Goal: Information Seeking & Learning: Check status

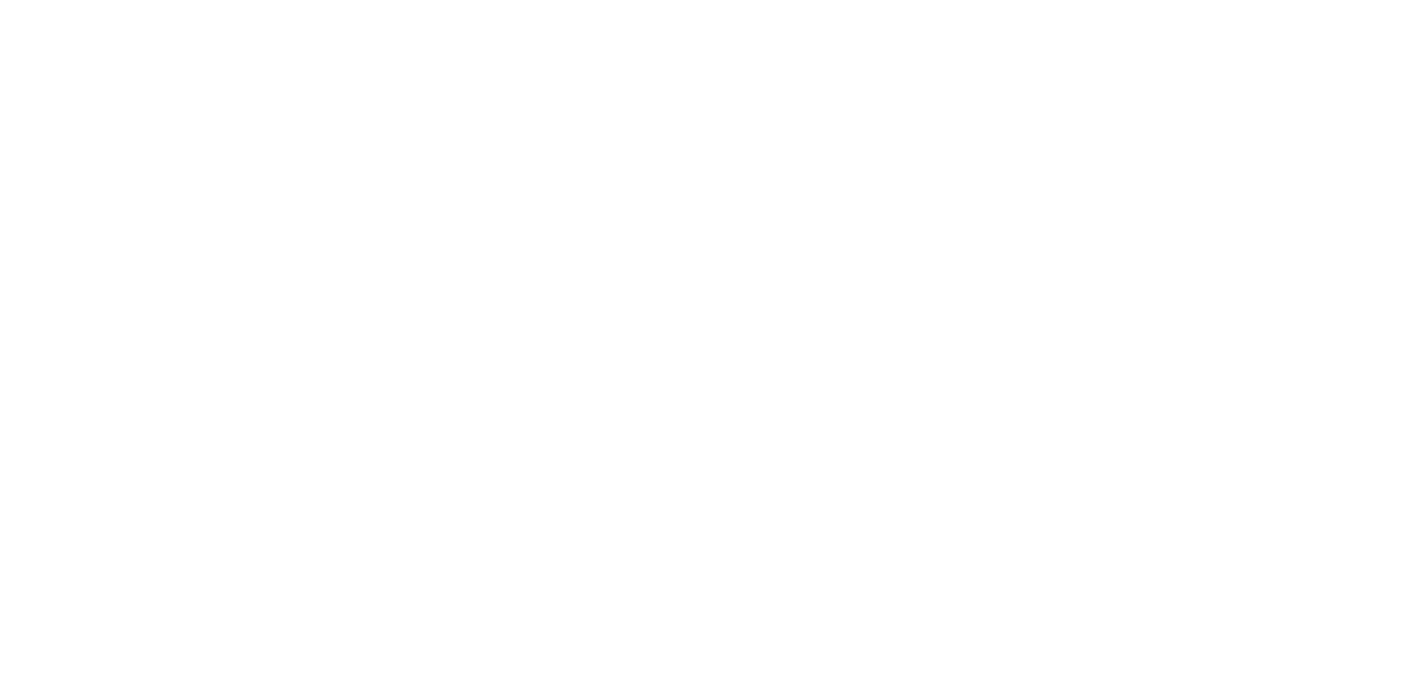
select select
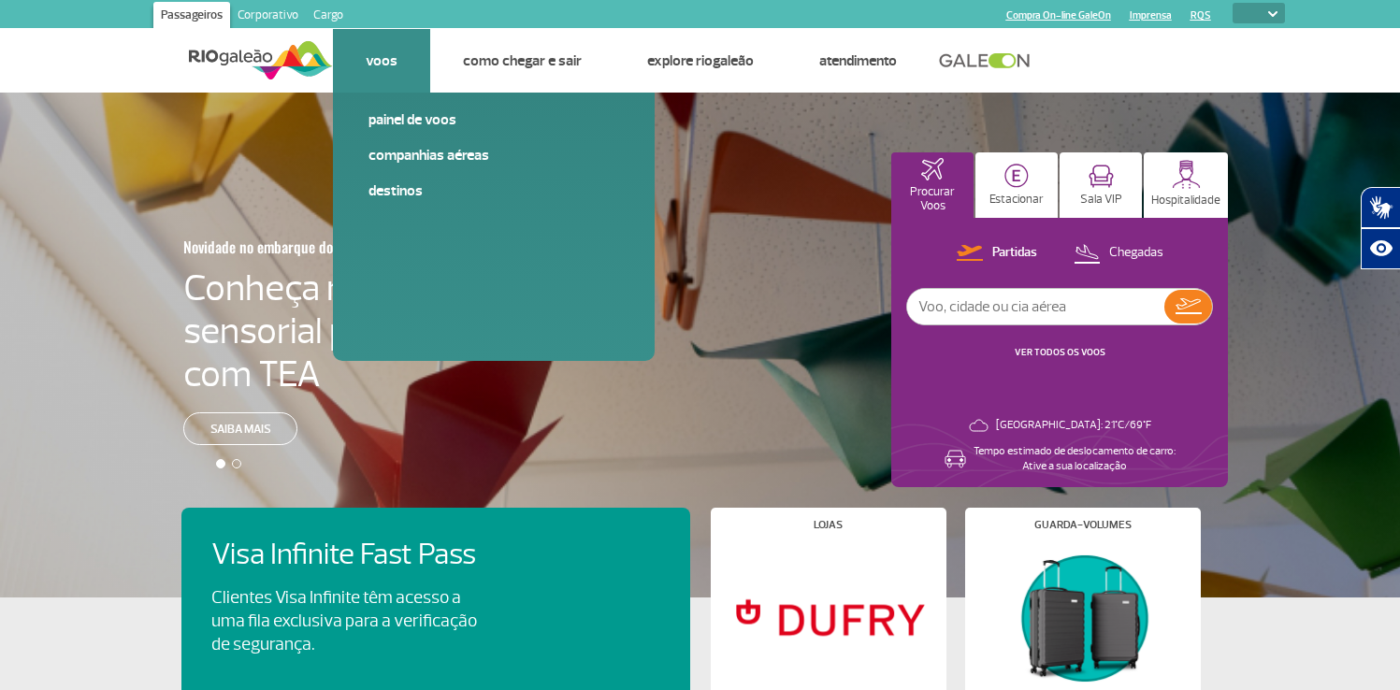
click at [370, 56] on link "Voos" at bounding box center [382, 60] width 32 height 19
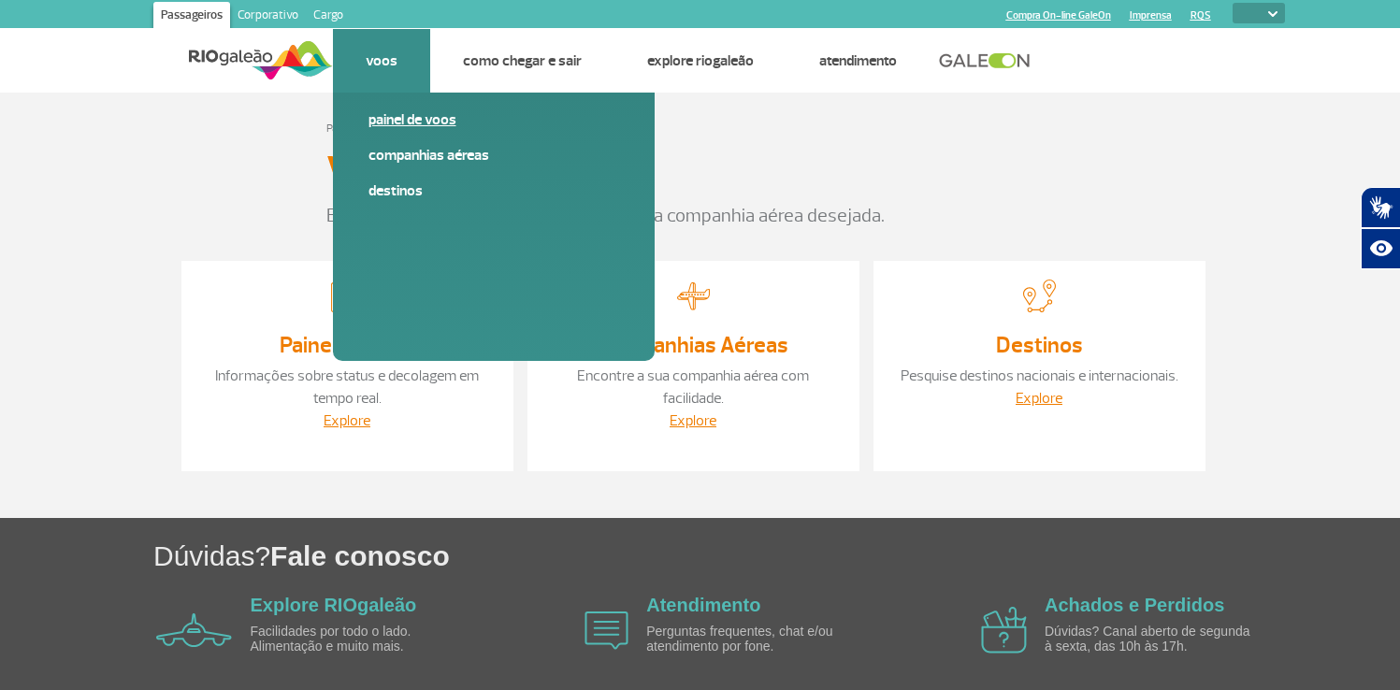
click at [423, 117] on link "Painel de voos" at bounding box center [493, 119] width 251 height 21
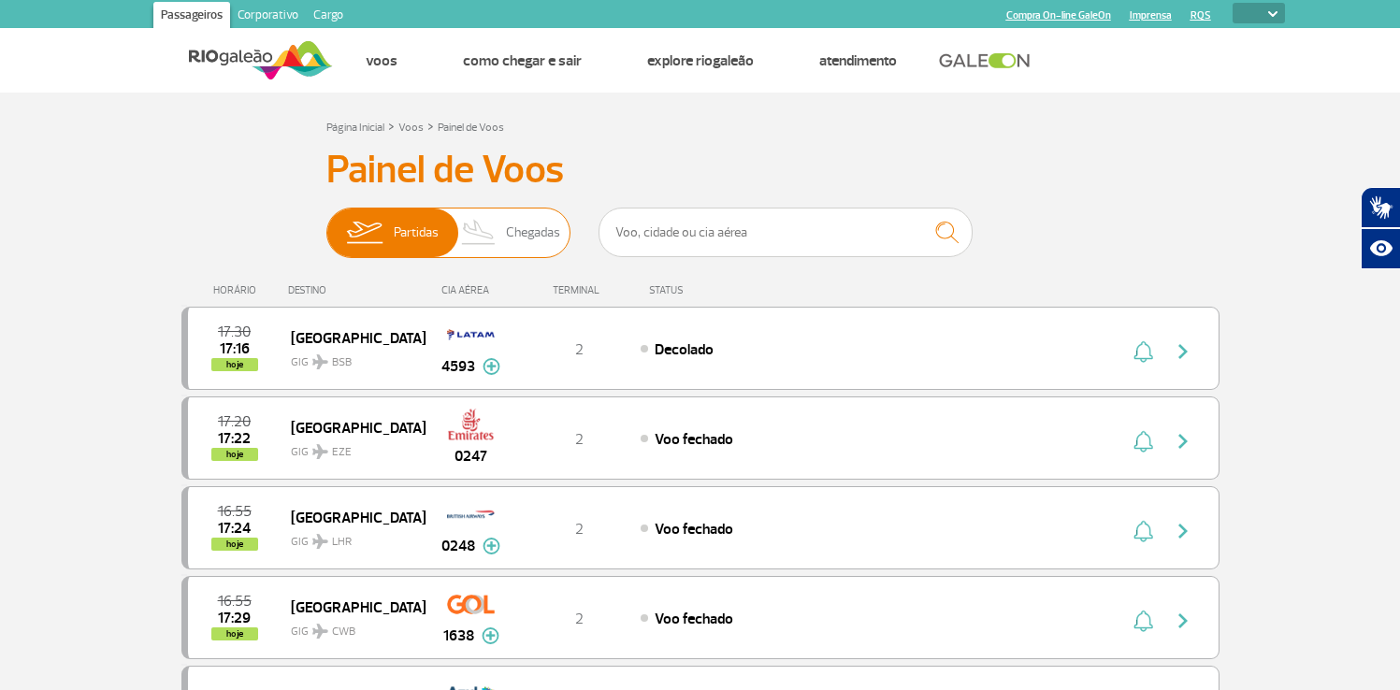
click at [524, 244] on span "Chegadas" at bounding box center [533, 233] width 54 height 49
click at [326, 224] on input "Partidas Chegadas" at bounding box center [326, 224] width 0 height 0
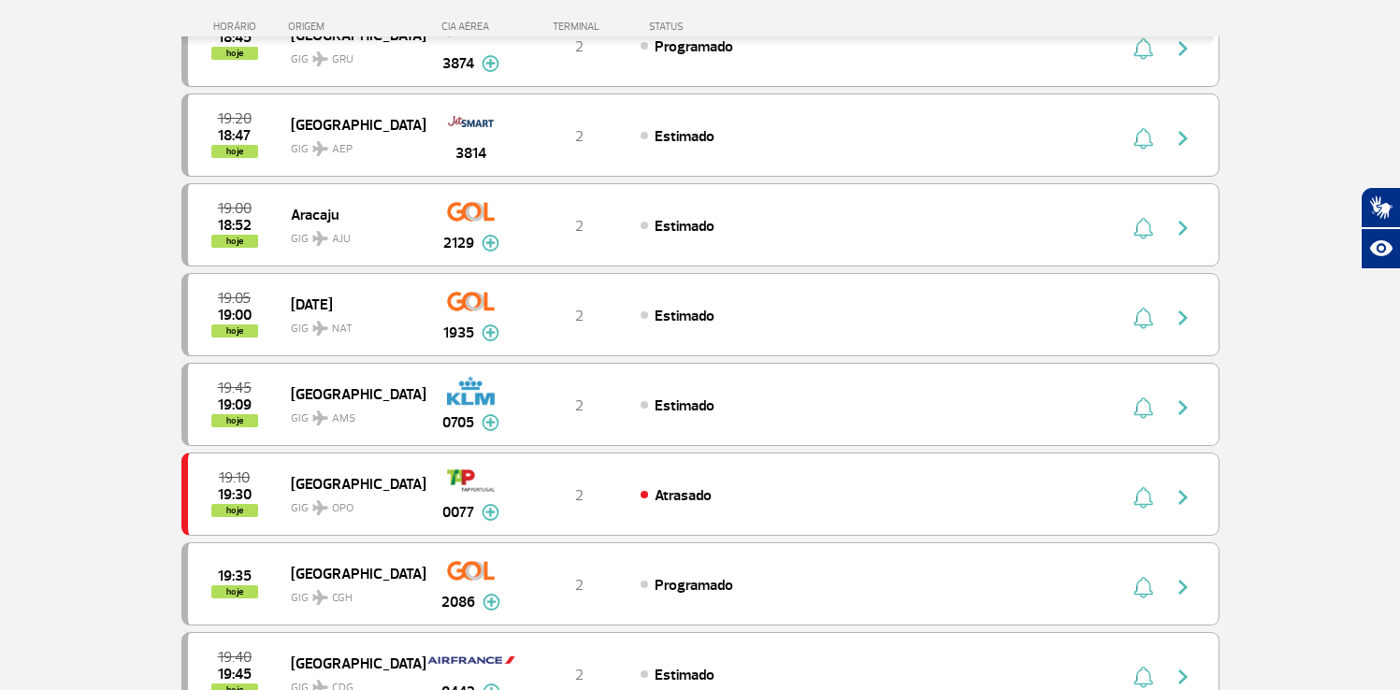
scroll to position [1392, 0]
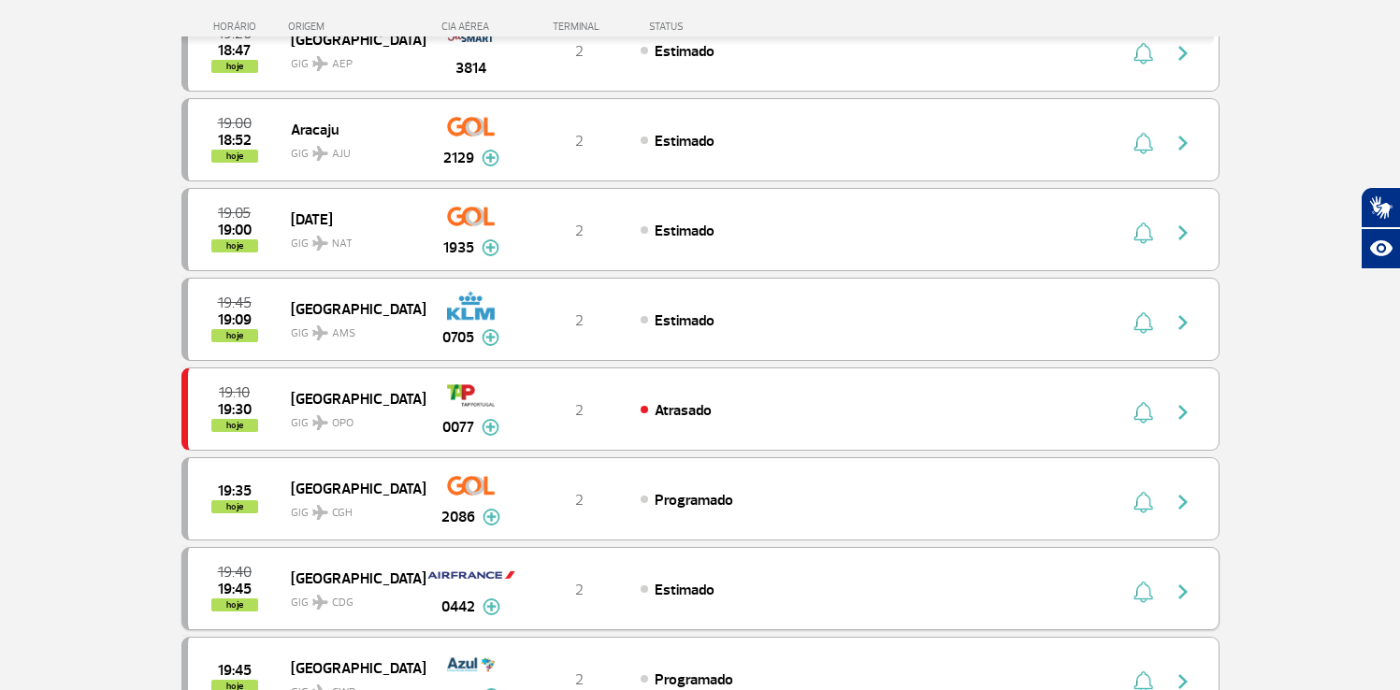
click at [829, 564] on div "19:40 19:45 hoje Paris GIG CDG 0442 2 Estimado Parcerias: China Eastern Airline…" at bounding box center [700, 588] width 1038 height 83
click at [829, 569] on div "19:40 19:45 hoje Paris GIG CDG 0442 2 Estimado Parcerias: China Eastern Airline…" at bounding box center [700, 588] width 1038 height 83
click at [1176, 584] on img "button" at bounding box center [1183, 592] width 22 height 22
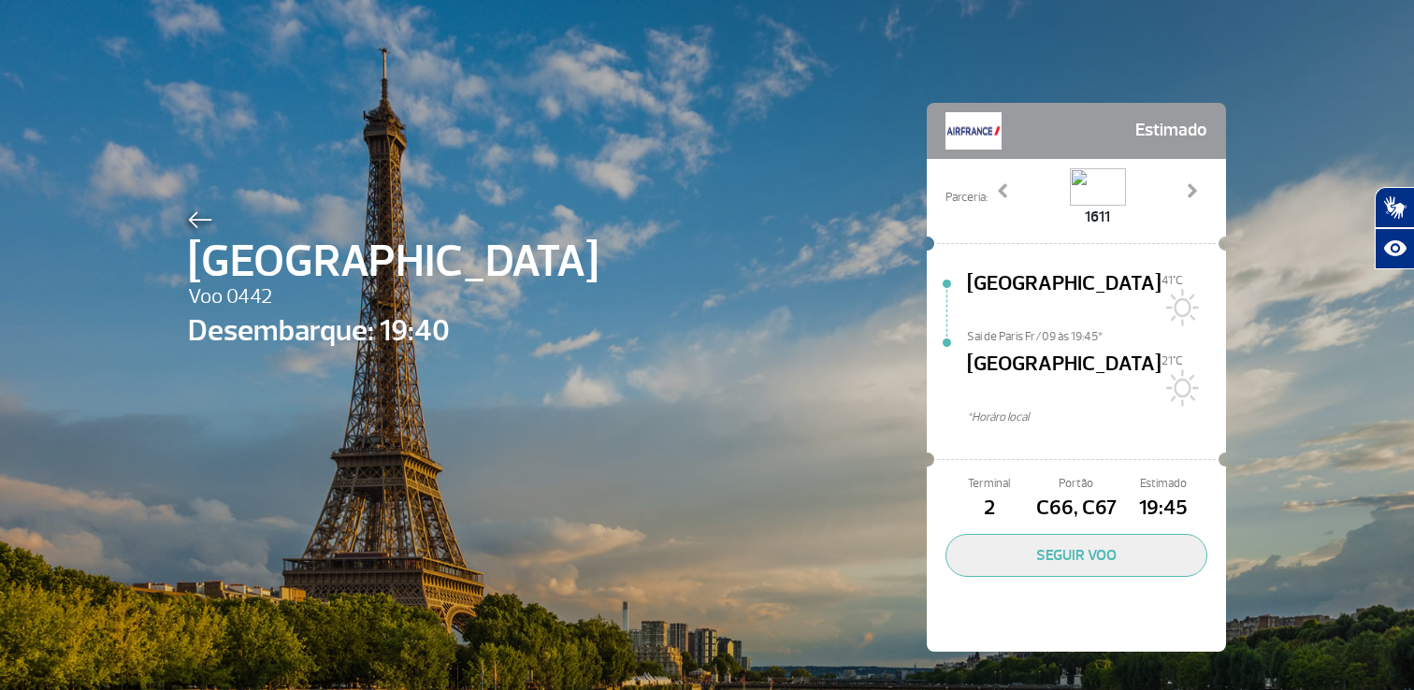
click at [247, 300] on span "Voo 0442" at bounding box center [393, 297] width 411 height 32
copy span "0442"
